Goal: Transaction & Acquisition: Download file/media

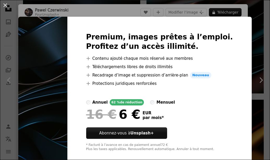
click at [238, 26] on div "Premium, images prêtes à l’emploi. Profitez d’un accès illimité. A plus sign Co…" at bounding box center [159, 92] width 184 height 150
click at [6, 4] on button "An X shape" at bounding box center [5, 5] width 6 height 6
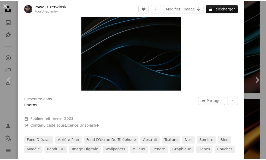
scroll to position [52, 0]
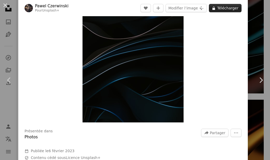
click at [228, 9] on button "A lock Télécharger" at bounding box center [225, 8] width 33 height 8
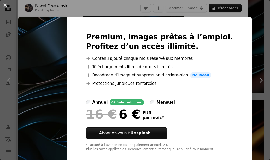
click at [42, 43] on img at bounding box center [42, 92] width 49 height 150
click at [7, 5] on button "An X shape" at bounding box center [5, 5] width 6 height 6
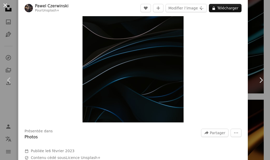
click at [5, 3] on button "An X shape" at bounding box center [5, 5] width 6 height 6
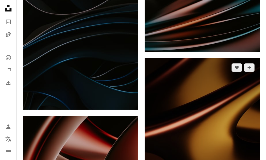
scroll to position [1069, 0]
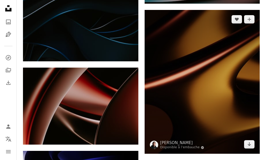
click at [175, 60] on img at bounding box center [201, 82] width 115 height 144
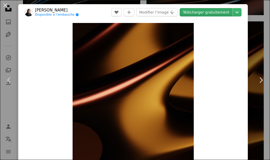
click at [206, 13] on link "Télécharger gratuitement" at bounding box center [205, 12] width 53 height 8
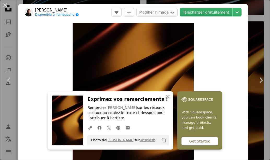
click at [218, 13] on link "Télécharger gratuitement" at bounding box center [205, 12] width 53 height 8
click at [170, 96] on icon "An X shape" at bounding box center [168, 96] width 6 height 6
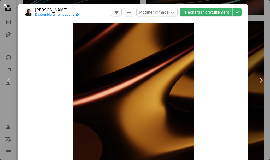
click at [4, 2] on button "An X shape" at bounding box center [5, 5] width 6 height 6
